Goal: Task Accomplishment & Management: Complete application form

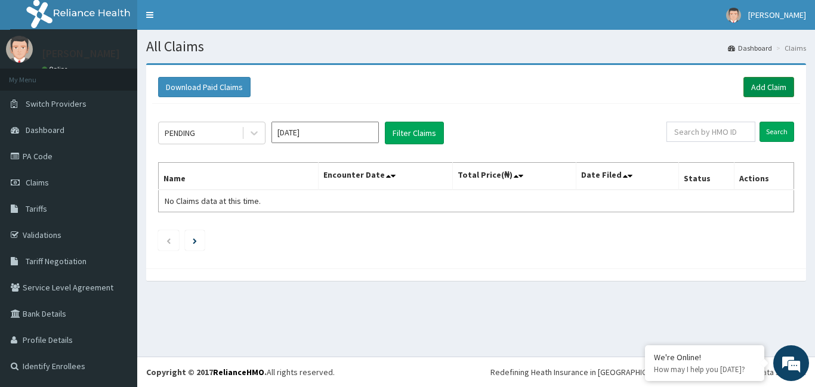
click at [758, 91] on link "Add Claim" at bounding box center [768, 87] width 51 height 20
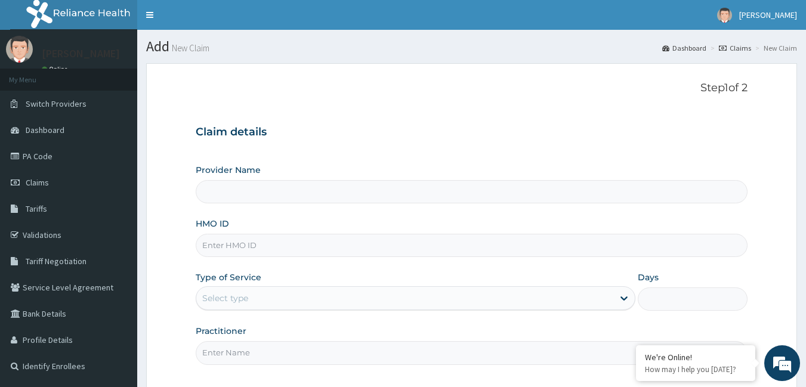
click at [282, 245] on input "HMO ID" at bounding box center [472, 245] width 552 height 23
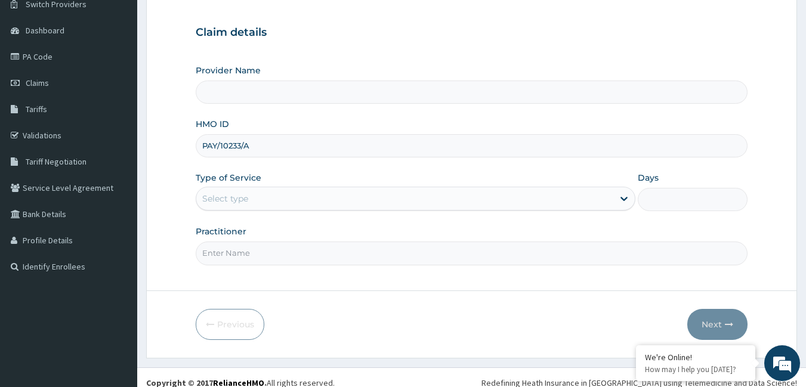
scroll to position [110, 0]
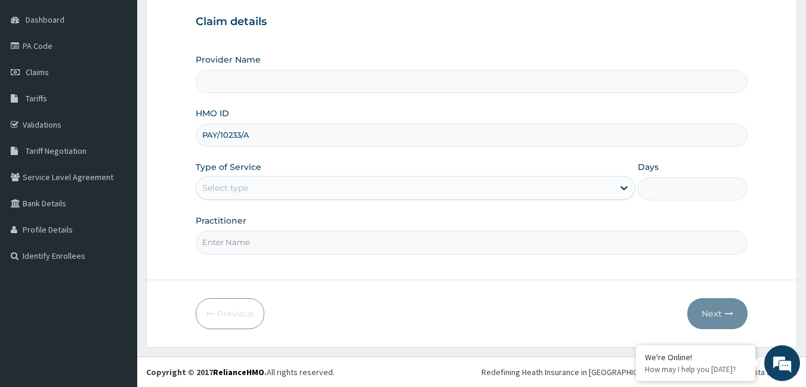
type input "PAY/10233/A"
click at [254, 235] on input "Practitioner" at bounding box center [472, 242] width 552 height 23
type input "B"
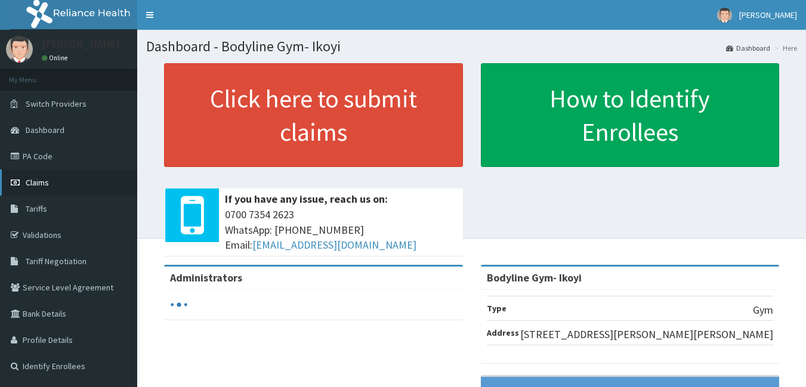
click at [32, 175] on link "Claims" at bounding box center [68, 182] width 137 height 26
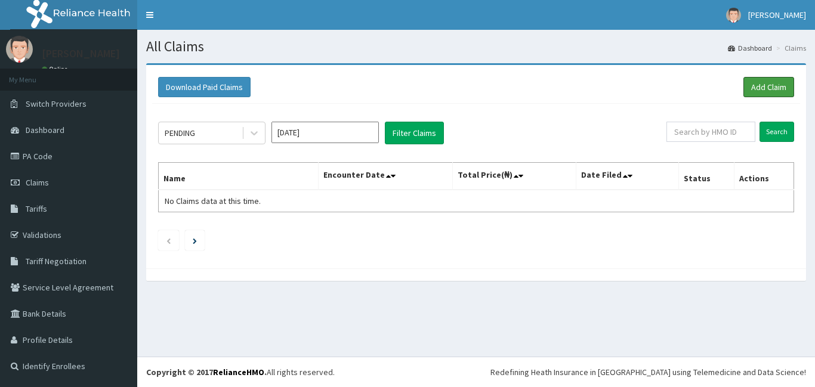
drag, startPoint x: 764, startPoint y: 87, endPoint x: 806, endPoint y: 76, distance: 43.3
click at [764, 86] on link "Add Claim" at bounding box center [768, 87] width 51 height 20
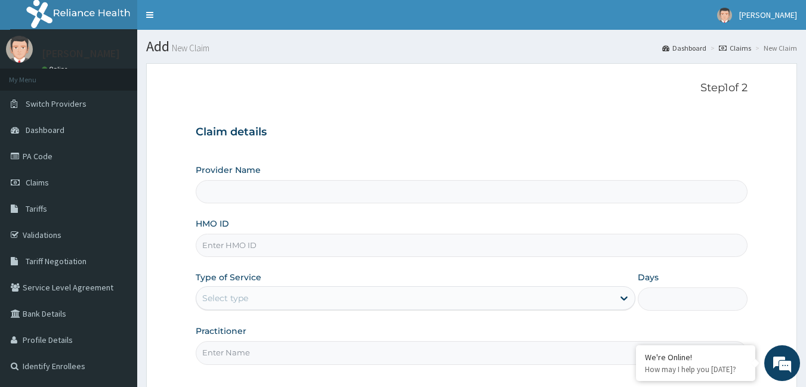
type input "Bodyline Gym- Ikoyi"
type input "1"
click at [283, 245] on input "HMO ID" at bounding box center [472, 245] width 552 height 23
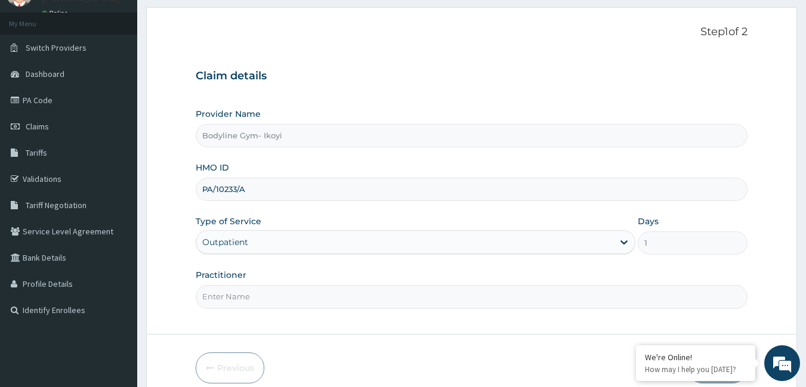
scroll to position [110, 0]
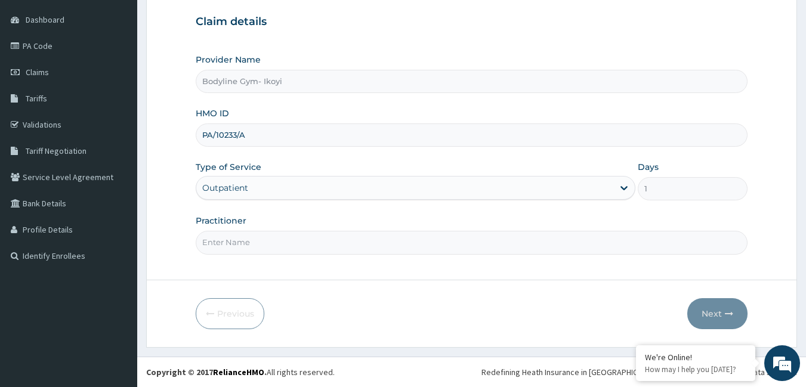
type input "PA/10233/A"
click at [285, 246] on input "Practitioner" at bounding box center [472, 242] width 552 height 23
type input "B"
drag, startPoint x: 712, startPoint y: 306, endPoint x: 814, endPoint y: 37, distance: 287.9
click at [724, 296] on form "Step 1 of 2 Claim details Provider Name Bodyline Gym- Ikoyi HMO ID PA/10233/A T…" at bounding box center [471, 150] width 651 height 395
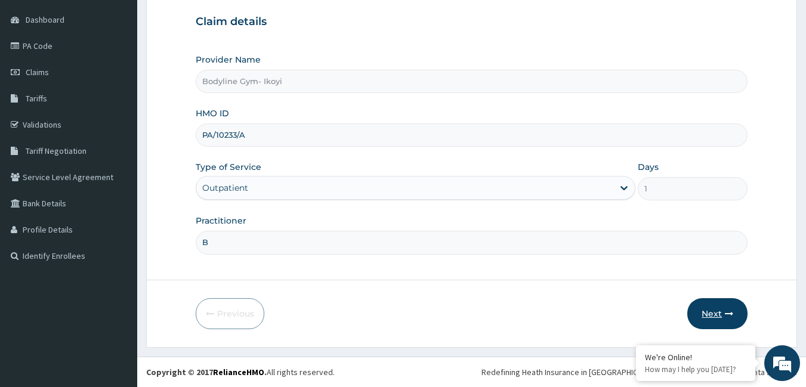
click at [716, 313] on button "Next" at bounding box center [717, 313] width 60 height 31
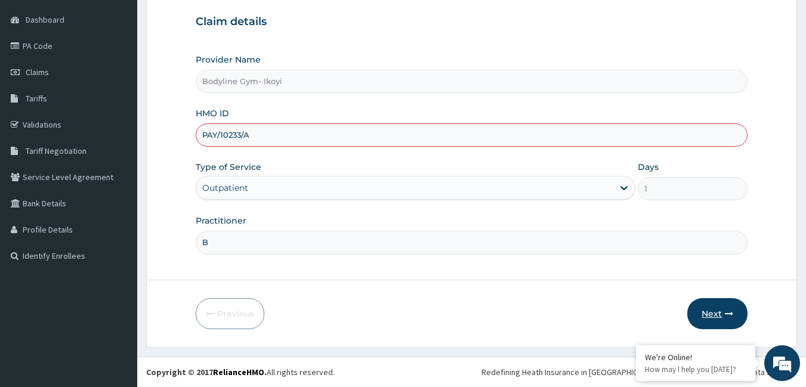
type input "PAY/10233/A"
click at [710, 308] on button "Next" at bounding box center [717, 313] width 60 height 31
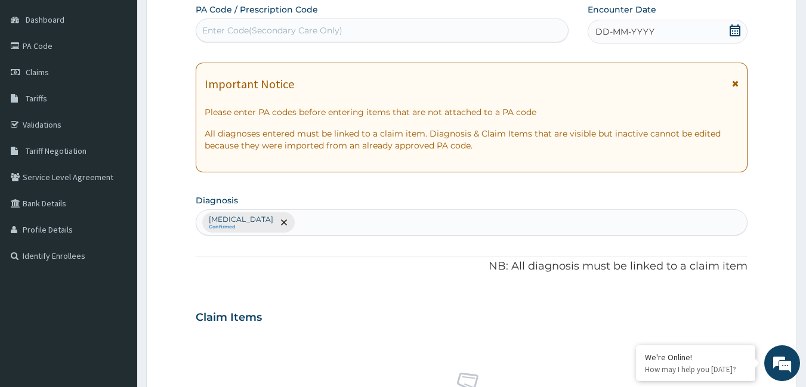
click at [626, 25] on div "DD-MM-YYYY" at bounding box center [668, 32] width 160 height 24
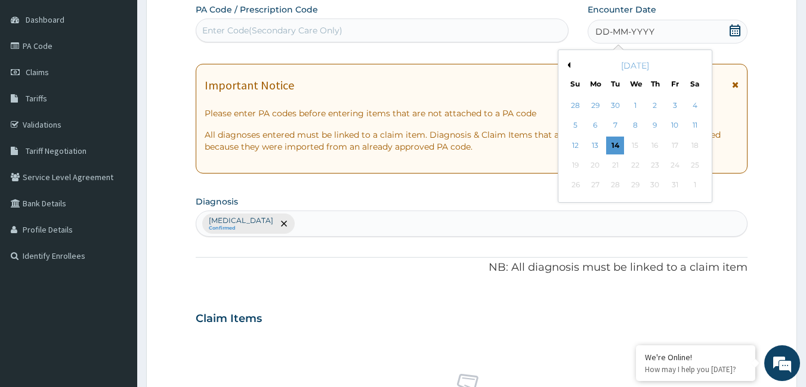
drag, startPoint x: 613, startPoint y: 141, endPoint x: 441, endPoint y: 52, distance: 193.7
click at [608, 134] on div "28 29 30 1 2 3 4 5 6 7 8 9 10 11 12 13 14 15 16 17 18 19 20 21 22 23 24 25 26 2…" at bounding box center [635, 146] width 139 height 100
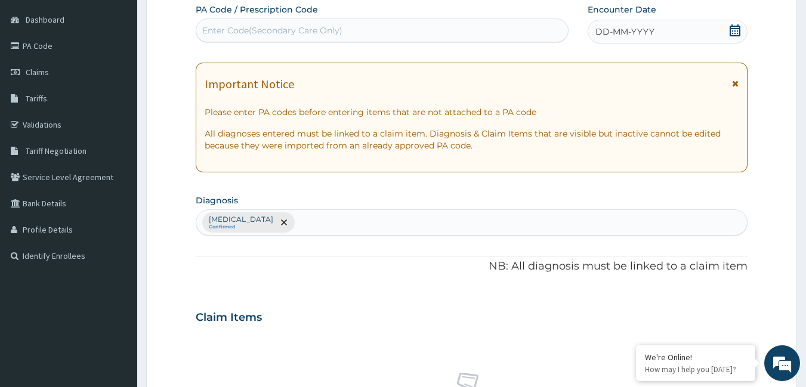
click at [357, 26] on div "Enter Code(Secondary Care Only)" at bounding box center [382, 30] width 372 height 19
type input "PA/21A44C"
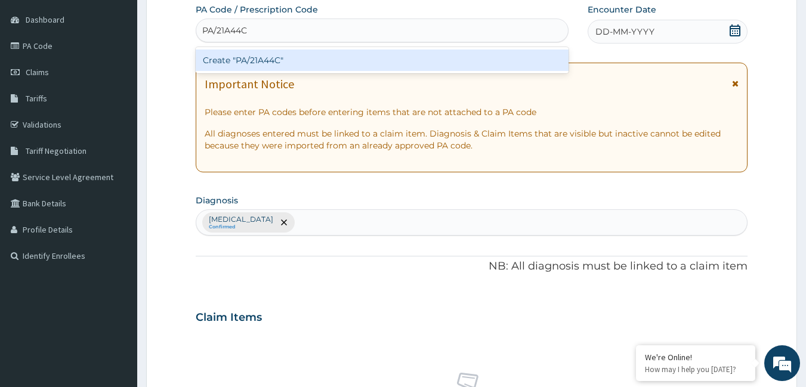
click at [320, 58] on div "Create "PA/21A44C"" at bounding box center [382, 60] width 373 height 21
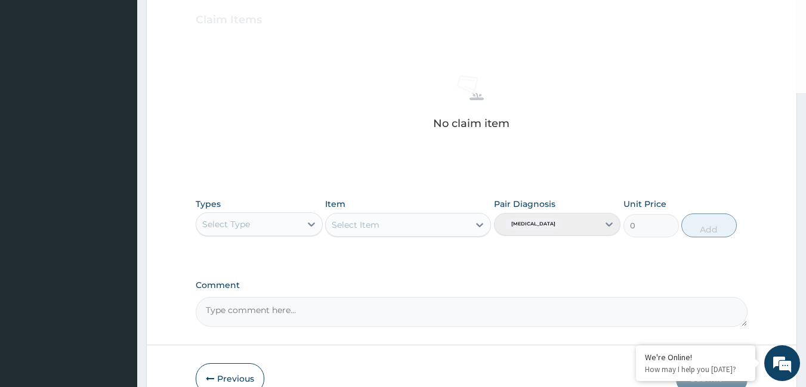
scroll to position [409, 0]
click at [262, 225] on div "Select Type" at bounding box center [248, 223] width 104 height 19
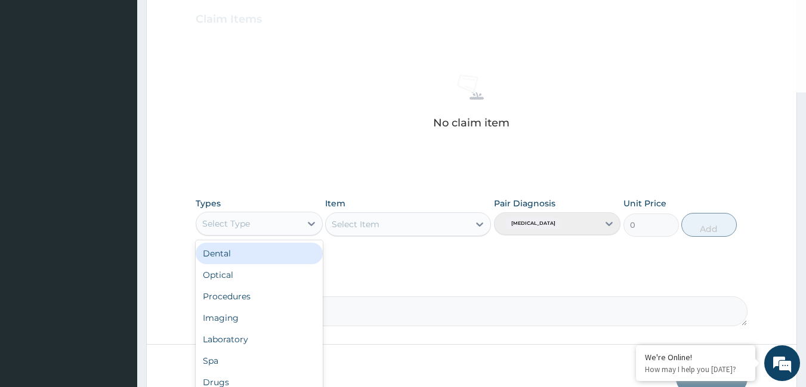
type input "G"
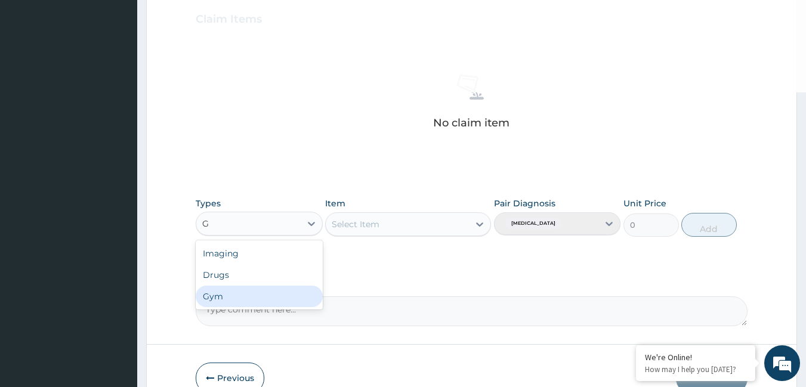
drag, startPoint x: 237, startPoint y: 296, endPoint x: 280, endPoint y: 277, distance: 47.5
click at [237, 296] on div "Gym" at bounding box center [259, 296] width 127 height 21
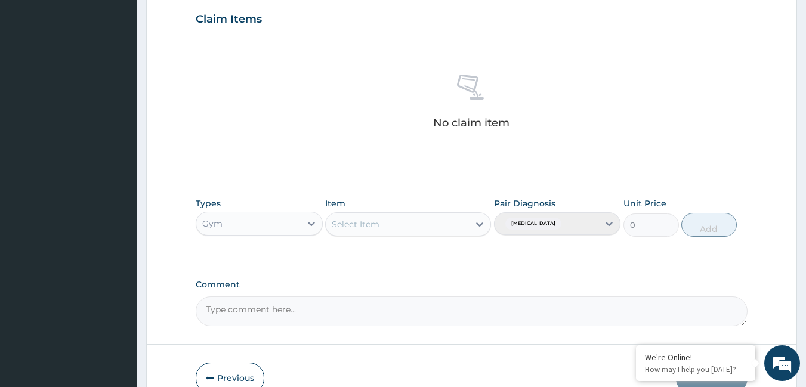
click at [449, 221] on div "Select Item" at bounding box center [397, 224] width 143 height 19
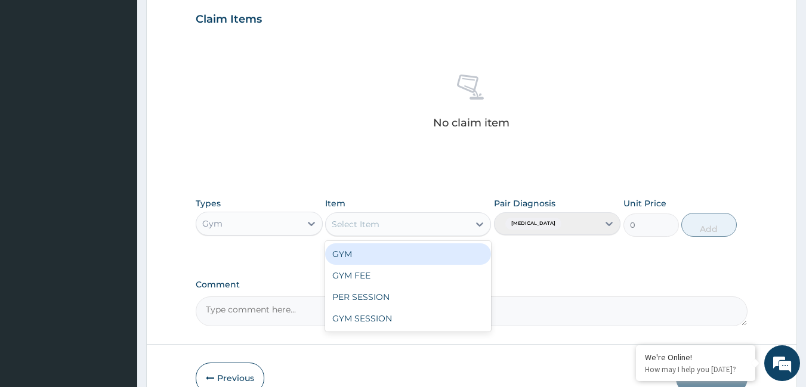
drag, startPoint x: 352, startPoint y: 252, endPoint x: 462, endPoint y: 231, distance: 111.7
click at [354, 250] on div "GYM" at bounding box center [408, 253] width 166 height 21
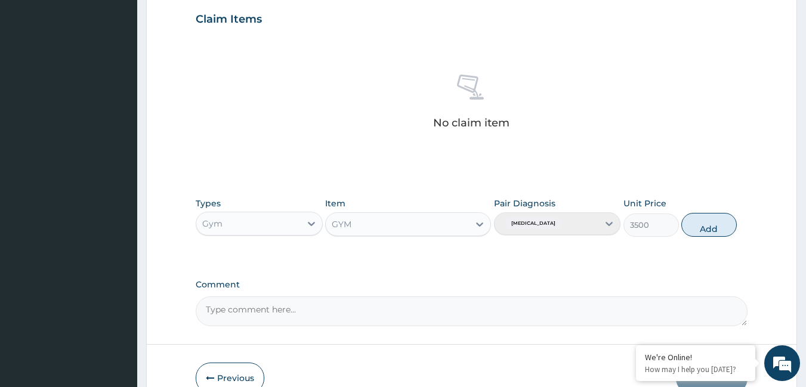
click at [698, 218] on button "Add" at bounding box center [708, 225] width 55 height 24
type input "0"
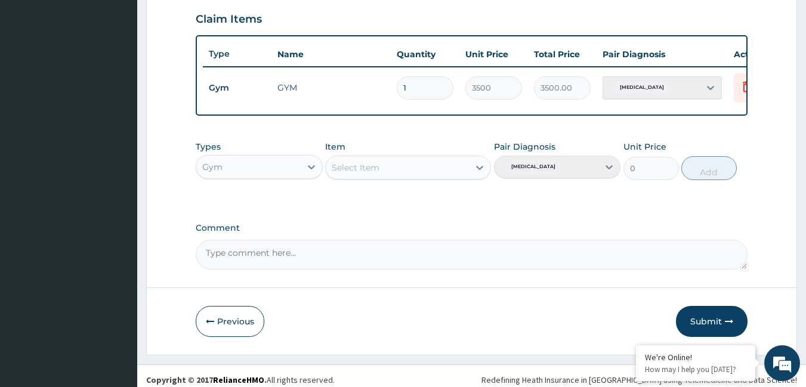
click at [728, 335] on button "Submit" at bounding box center [712, 321] width 72 height 31
click at [715, 318] on button "Submit" at bounding box center [712, 321] width 72 height 31
click at [705, 325] on button "Submit" at bounding box center [712, 321] width 72 height 31
click at [699, 329] on button "Submit" at bounding box center [712, 321] width 72 height 31
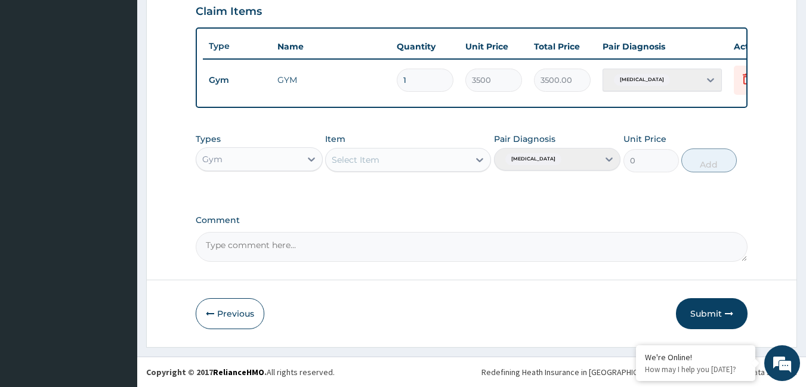
scroll to position [425, 0]
click at [716, 319] on button "Submit" at bounding box center [712, 313] width 72 height 31
click at [705, 308] on button "Submit" at bounding box center [712, 313] width 72 height 31
click at [721, 323] on button "Submit" at bounding box center [712, 313] width 72 height 31
click at [713, 319] on button "Submit" at bounding box center [712, 313] width 72 height 31
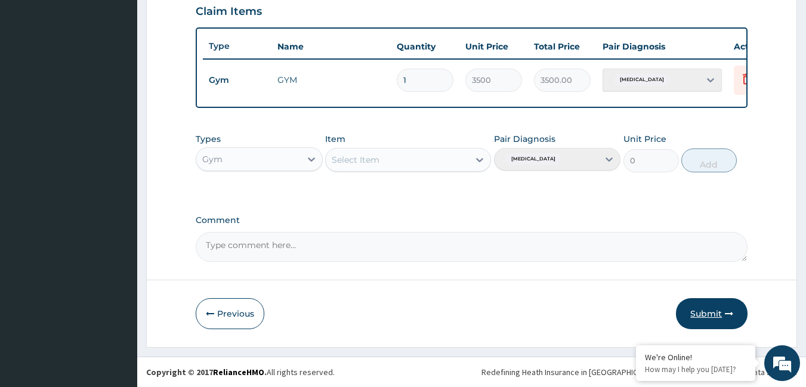
click at [713, 319] on button "Submit" at bounding box center [712, 313] width 72 height 31
click at [702, 319] on button "Submit" at bounding box center [712, 313] width 72 height 31
click at [702, 318] on button "Submit" at bounding box center [712, 313] width 72 height 31
click at [707, 313] on button "Submit" at bounding box center [712, 313] width 72 height 31
click at [704, 305] on button "Submit" at bounding box center [712, 313] width 72 height 31
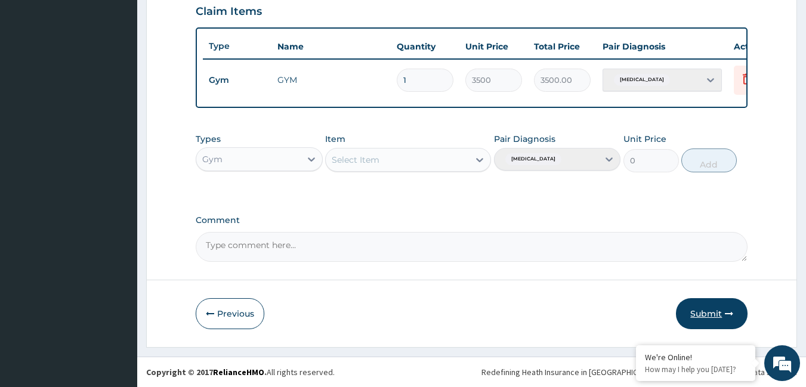
click at [694, 304] on button "Submit" at bounding box center [712, 313] width 72 height 31
click at [696, 314] on button "Submit" at bounding box center [712, 313] width 72 height 31
click at [702, 310] on button "Submit" at bounding box center [712, 313] width 72 height 31
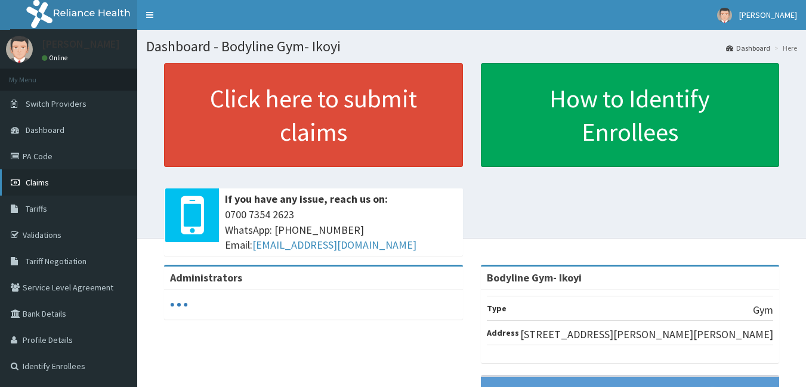
click at [34, 187] on span "Claims" at bounding box center [37, 182] width 23 height 11
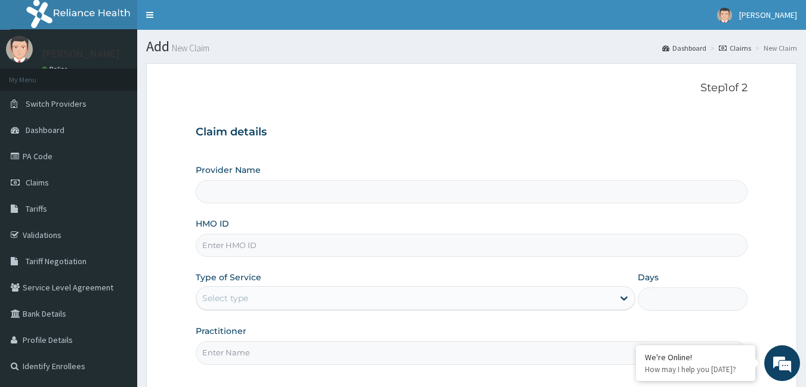
click at [279, 251] on input "HMO ID" at bounding box center [472, 245] width 552 height 23
type input "PA"
type input "Bodyline Gym- Ikoyi"
type input "1"
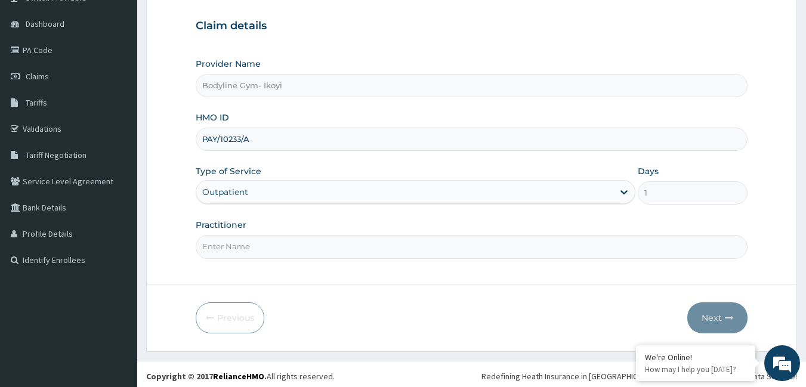
scroll to position [110, 0]
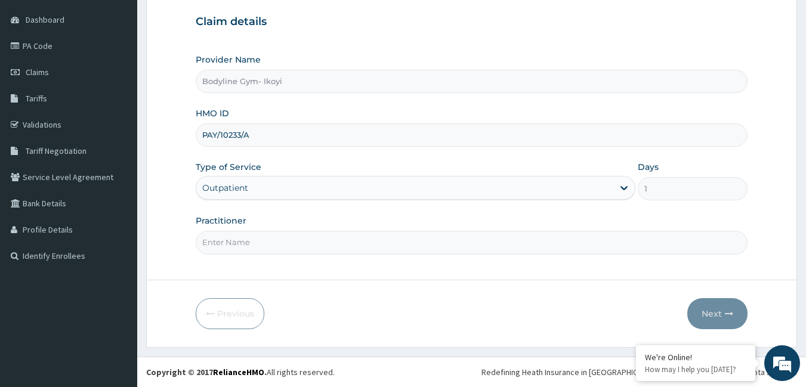
type input "PAY/10233/A"
click at [258, 245] on input "Practitioner" at bounding box center [472, 242] width 552 height 23
type input "B"
click at [695, 305] on button "Next" at bounding box center [717, 313] width 60 height 31
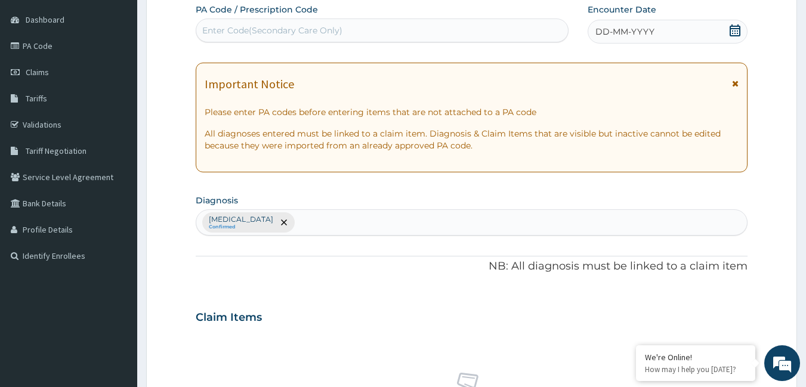
click at [637, 31] on span "DD-MM-YYYY" at bounding box center [624, 32] width 59 height 12
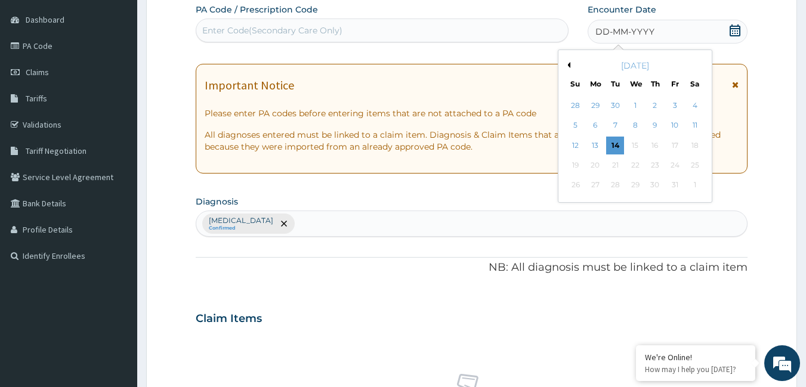
click at [614, 143] on div "14" at bounding box center [616, 146] width 18 height 18
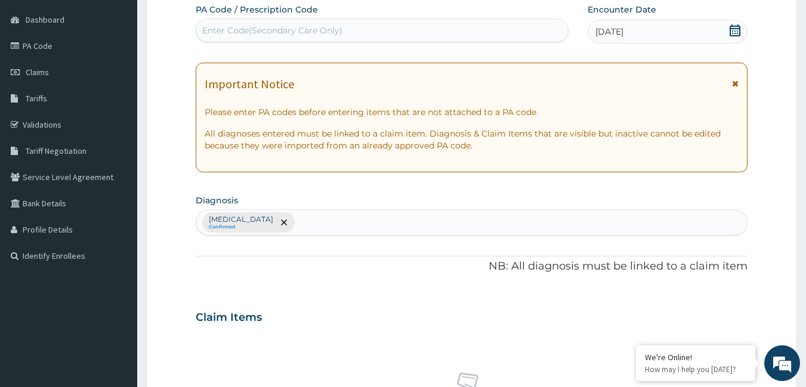
click at [335, 33] on div "Enter Code(Secondary Care Only)" at bounding box center [272, 30] width 140 height 12
type input "PA/21A44C"
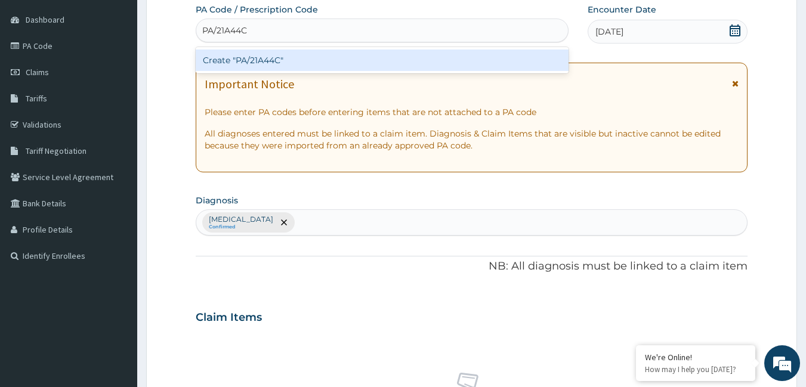
click at [311, 67] on div "Create "PA/21A44C"" at bounding box center [382, 60] width 373 height 21
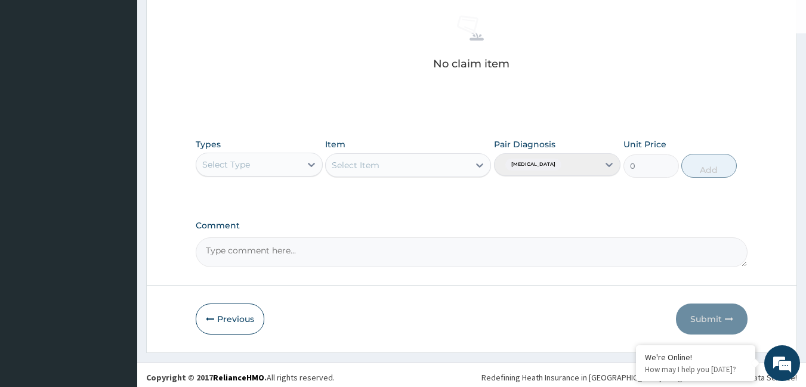
scroll to position [473, 0]
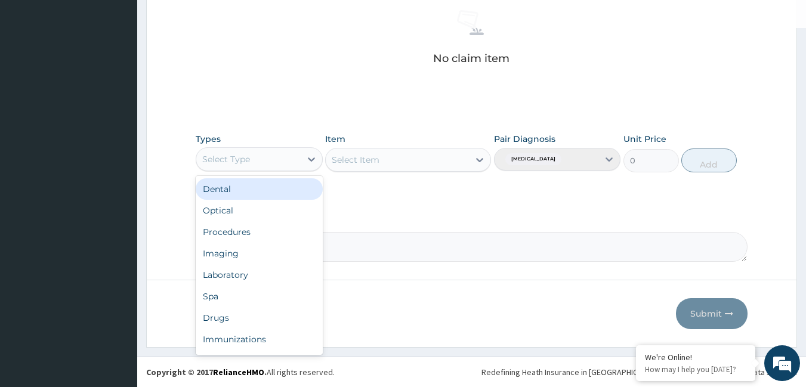
click at [261, 161] on div "Select Type" at bounding box center [248, 159] width 104 height 19
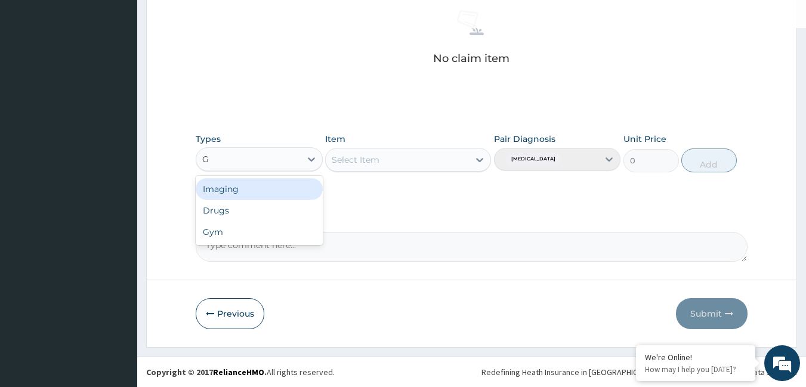
type input "G"
click at [209, 233] on textarea "Comment" at bounding box center [472, 247] width 552 height 30
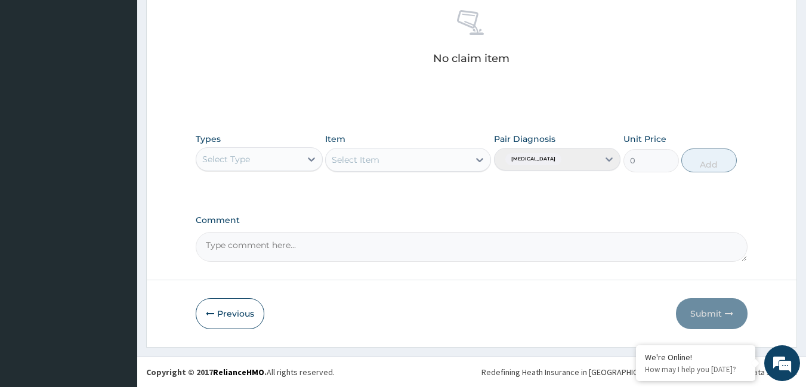
click at [249, 159] on div "Select Type" at bounding box center [226, 159] width 48 height 12
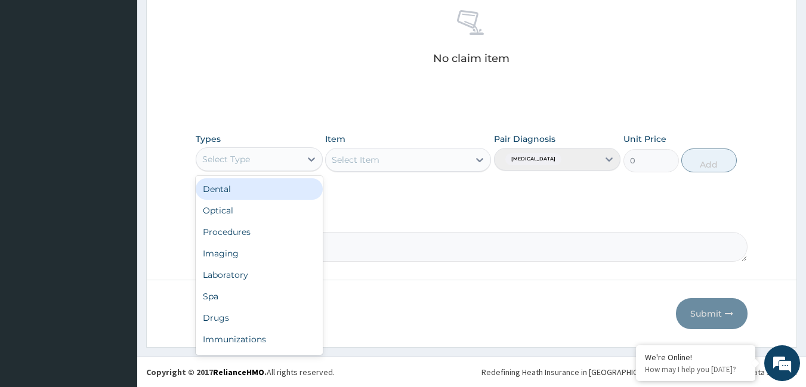
type input "G"
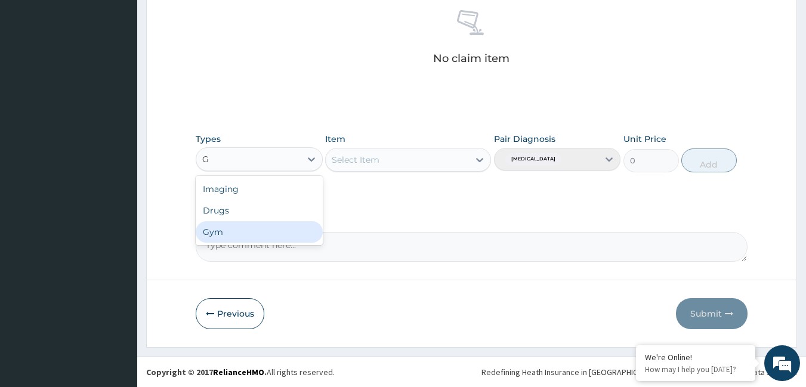
drag, startPoint x: 228, startPoint y: 231, endPoint x: 361, endPoint y: 199, distance: 136.3
click at [234, 231] on div "Gym" at bounding box center [259, 231] width 127 height 21
click at [474, 160] on icon at bounding box center [480, 160] width 12 height 12
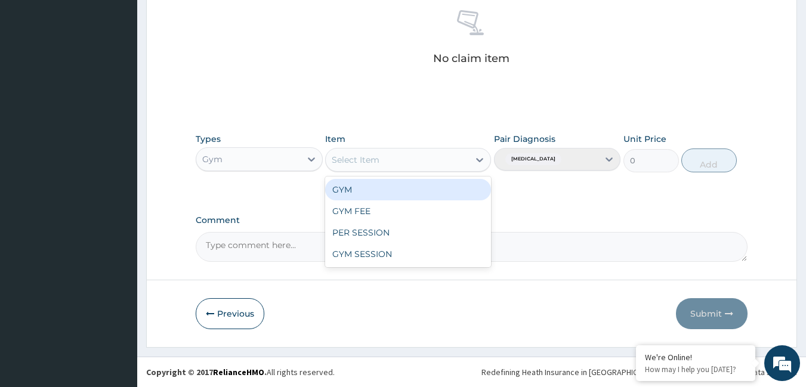
drag, startPoint x: 359, startPoint y: 191, endPoint x: 409, endPoint y: 181, distance: 51.1
click at [360, 190] on div "GYM" at bounding box center [408, 189] width 166 height 21
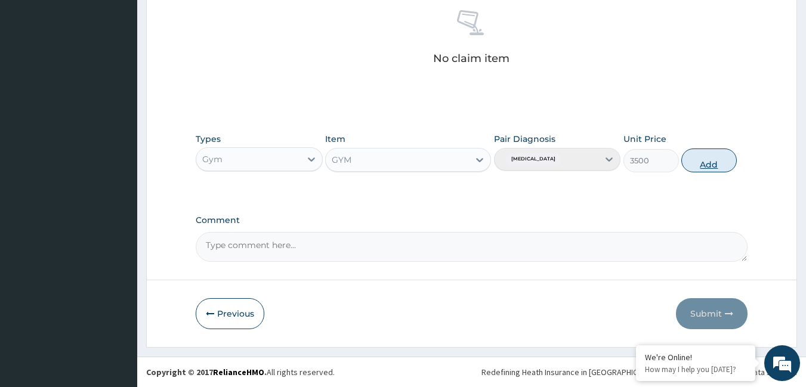
click at [710, 152] on button "Add" at bounding box center [708, 161] width 55 height 24
type input "0"
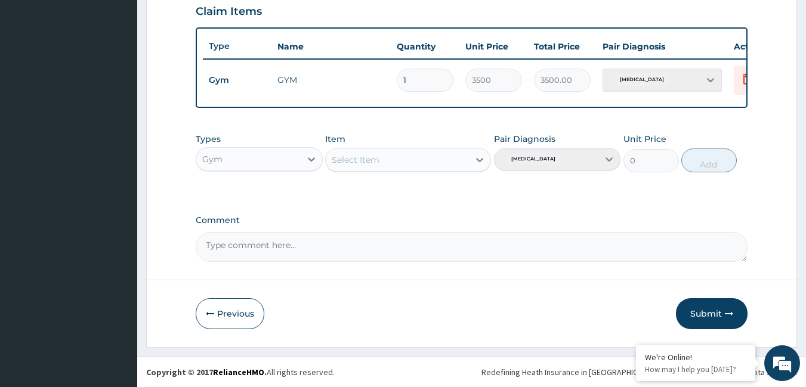
scroll to position [425, 0]
click at [727, 308] on button "Submit" at bounding box center [712, 313] width 72 height 31
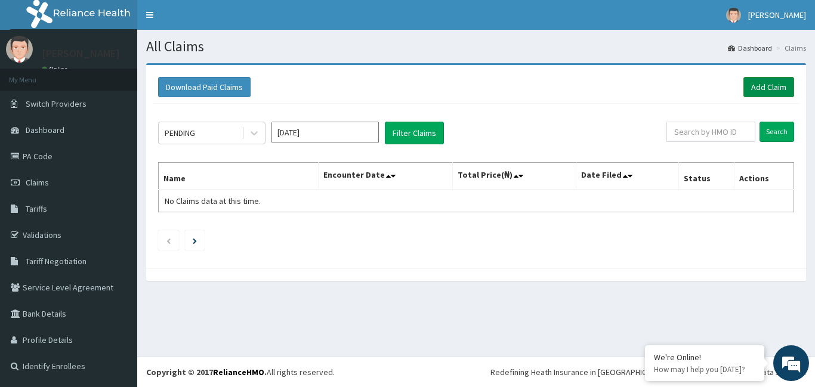
click at [761, 86] on link "Add Claim" at bounding box center [768, 87] width 51 height 20
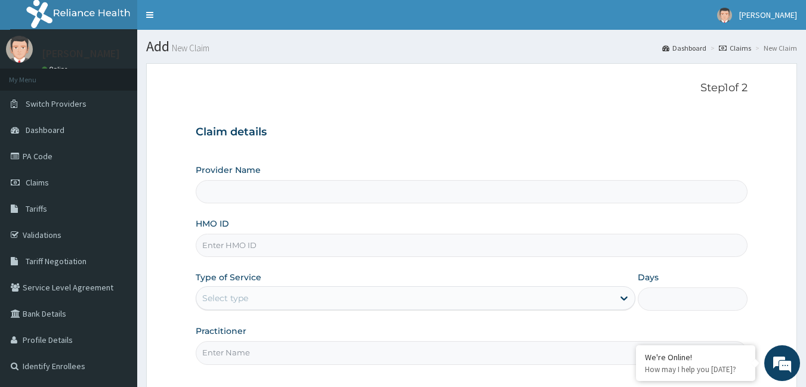
type input "Bodyline Gym- Ikoyi"
type input "1"
